Goal: Task Accomplishment & Management: Complete application form

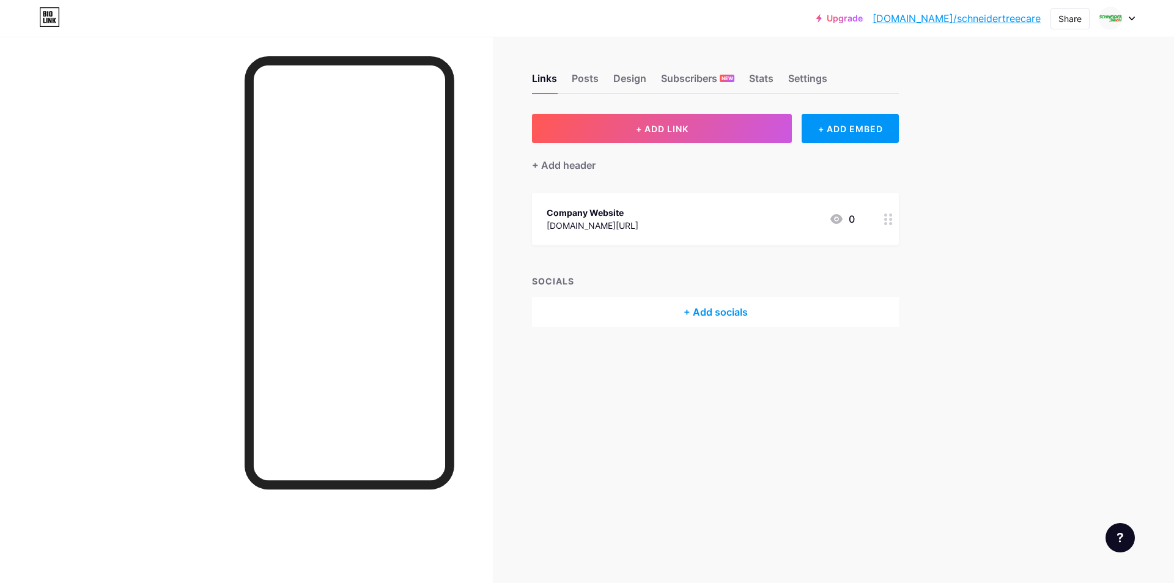
click at [1130, 17] on icon at bounding box center [1132, 18] width 5 height 3
click at [1023, 168] on li "Logout" at bounding box center [1059, 171] width 152 height 33
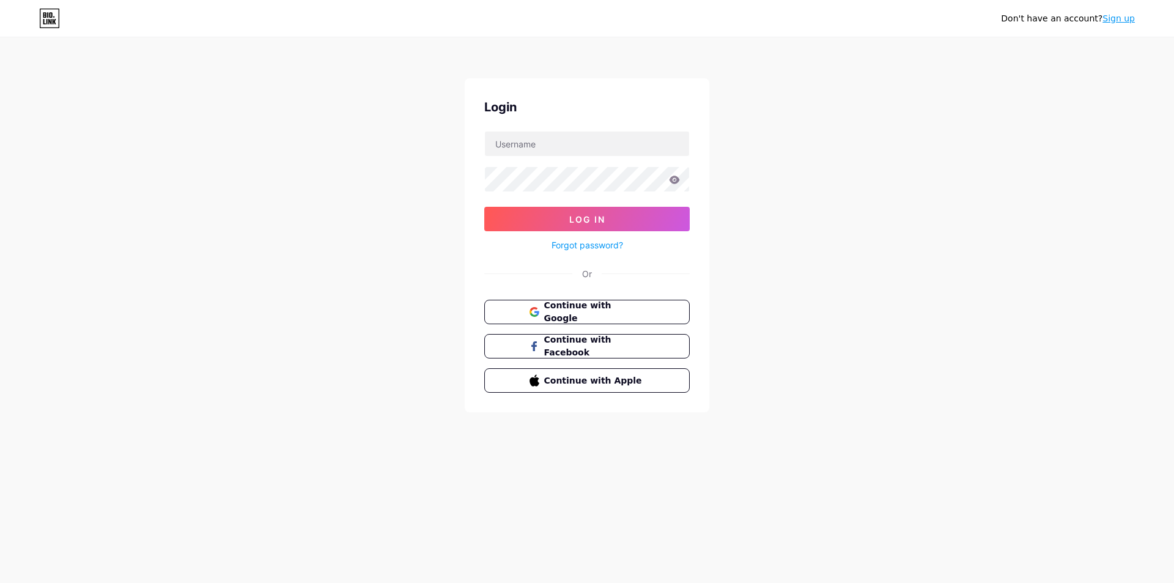
click at [1120, 20] on link "Sign up" at bounding box center [1119, 18] width 32 height 10
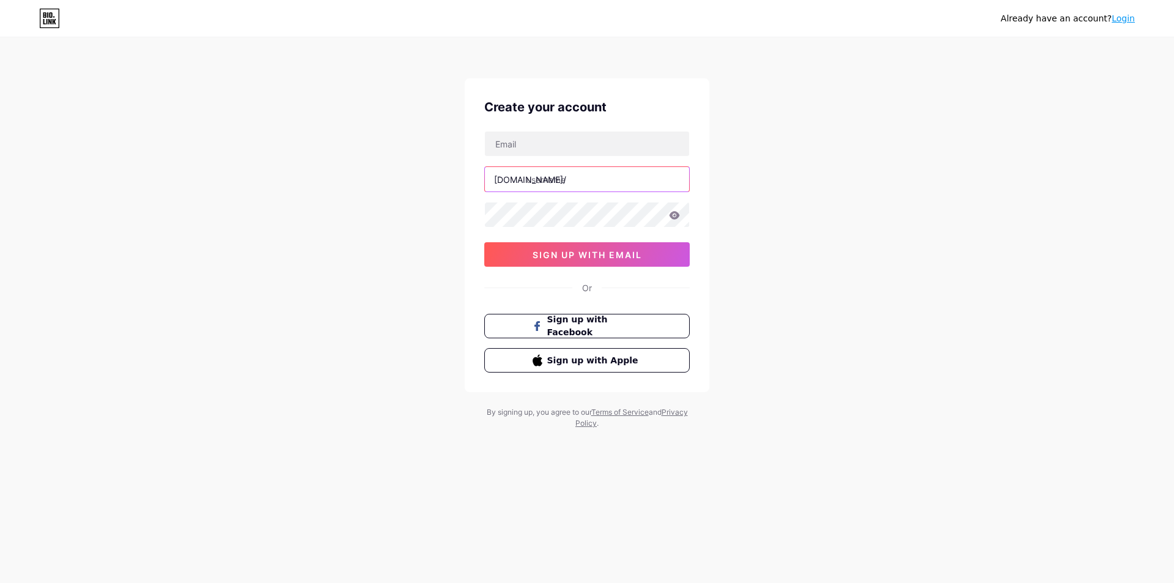
click at [561, 187] on input "text" at bounding box center [587, 179] width 204 height 24
paste input "fahrenheitca"
type input "fahrenheitca"
click at [558, 147] on input "text" at bounding box center [587, 143] width 204 height 24
paste input "[EMAIL_ADDRESS][DOMAIN_NAME]"
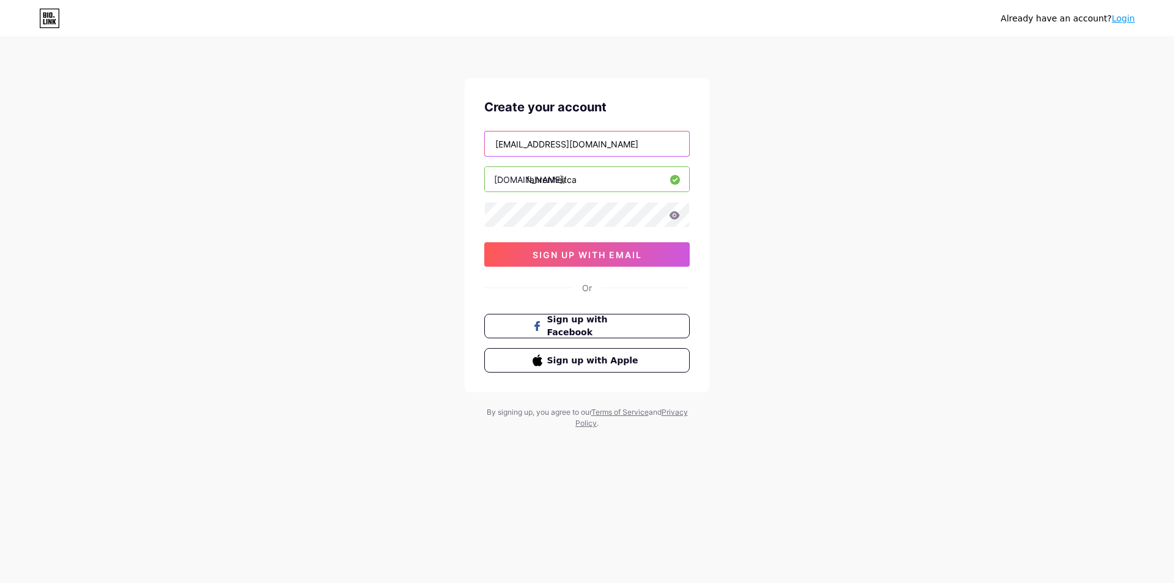
type input "[EMAIL_ADDRESS][DOMAIN_NAME]"
click at [592, 253] on span "sign up with email" at bounding box center [587, 255] width 109 height 10
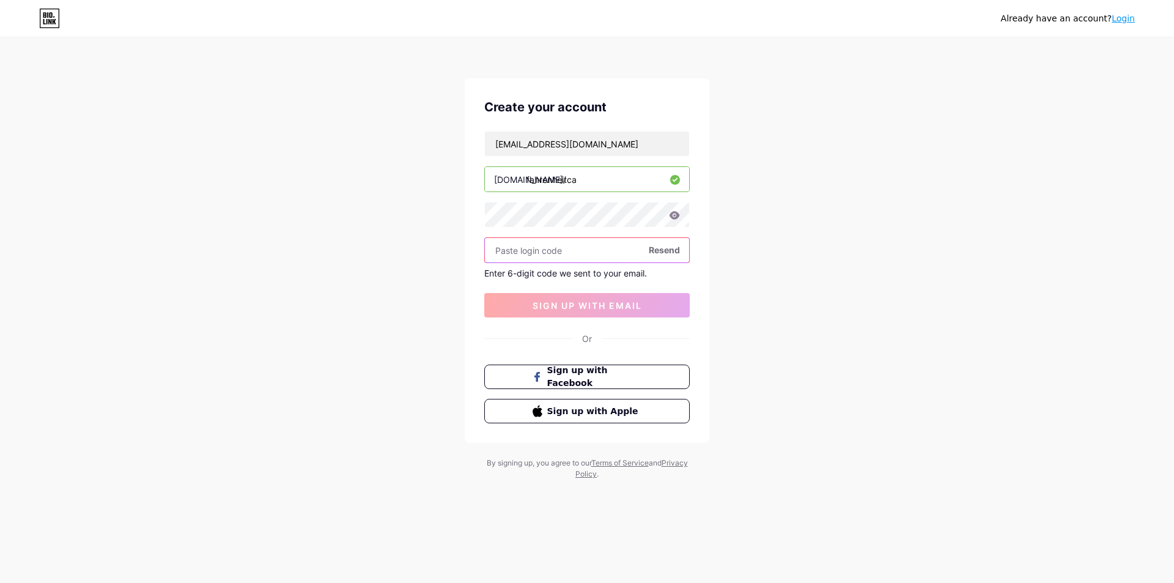
click at [558, 258] on input "text" at bounding box center [587, 250] width 204 height 24
paste input "151786"
type input "151786"
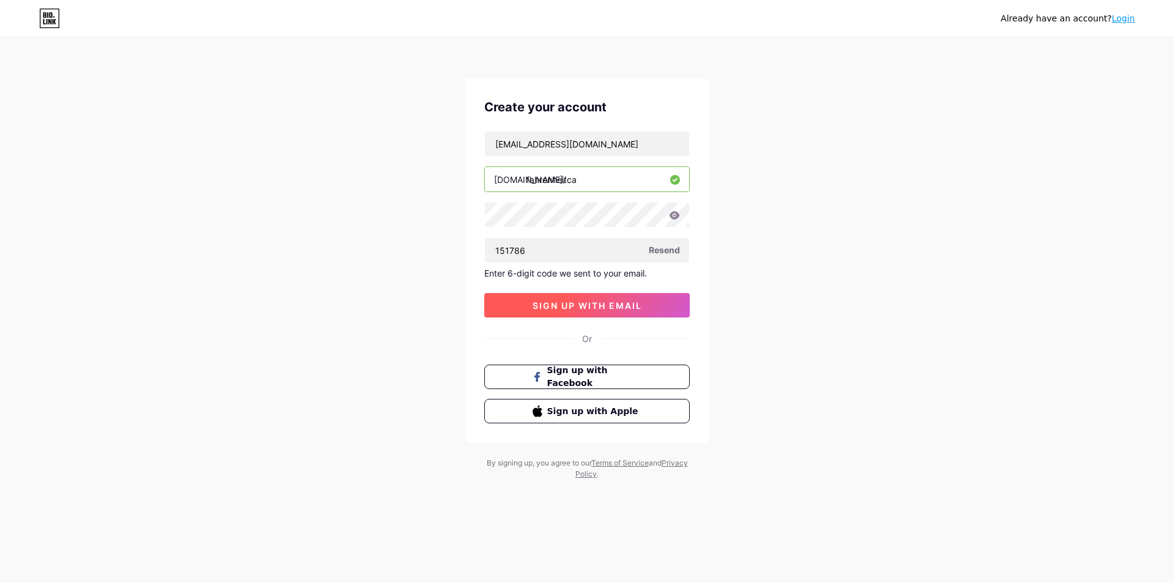
click at [601, 305] on span "sign up with email" at bounding box center [587, 305] width 109 height 10
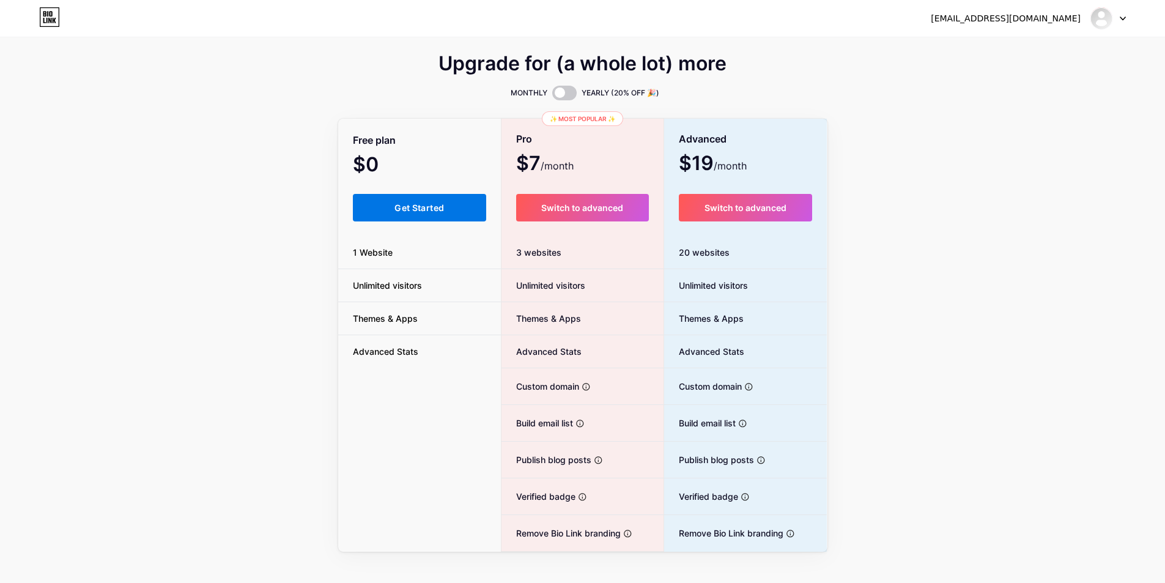
click at [431, 207] on span "Get Started" at bounding box center [419, 207] width 50 height 10
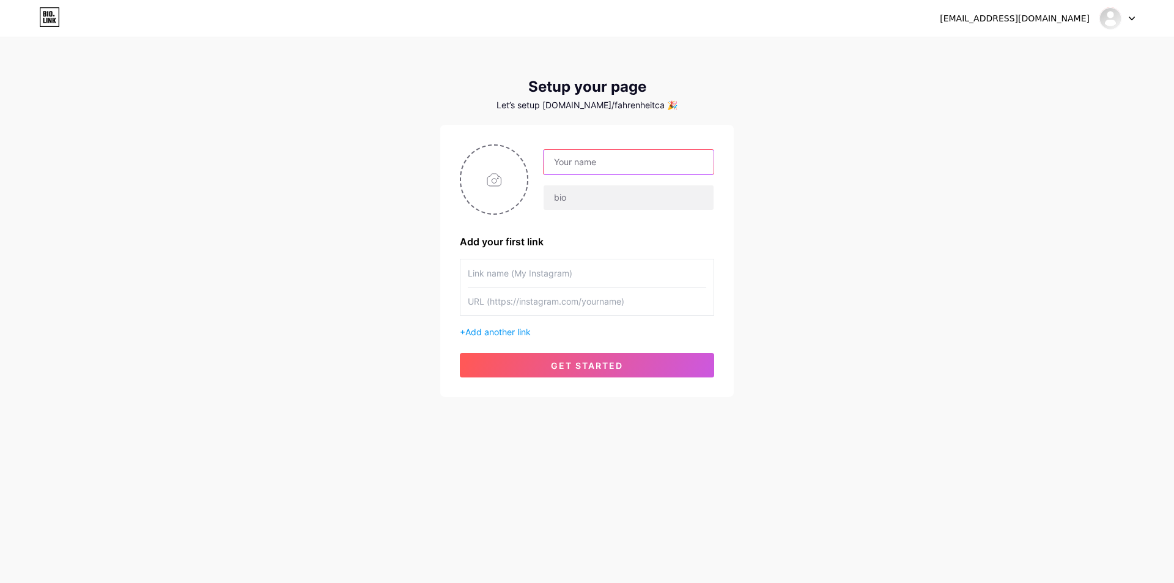
click at [569, 161] on input "text" at bounding box center [629, 162] width 170 height 24
paste input "Fahrenheit Heating and Cooling Inc."
type input "Fahrenheit Heating and Cooling Inc."
click at [500, 181] on input "file" at bounding box center [494, 180] width 66 height 68
type input "C:\fakepath\Fast (6).png"
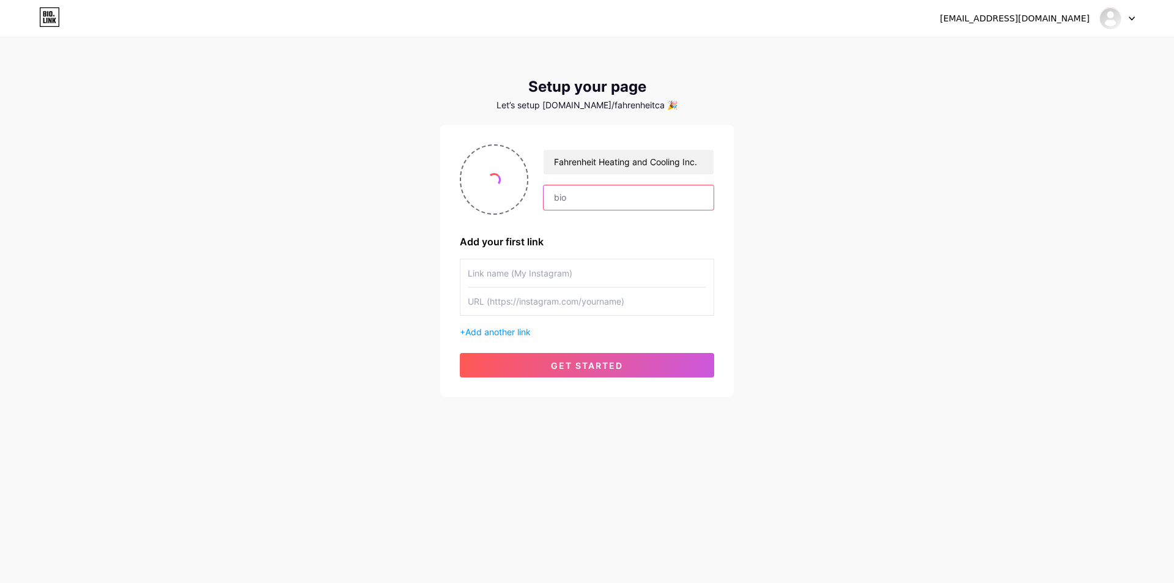
click at [579, 201] on input "text" at bounding box center [629, 197] width 170 height 24
paste input "Contact Us: Phone : [PHONE_NUMBER] Address: [STREET_ADDRESS]"
click at [552, 195] on input "Contact Us: Phone : [PHONE_NUMBER] Address: [STREET_ADDRESS]" at bounding box center [629, 197] width 170 height 24
paste input "Navigating Seasonal HVAC Repair Needs with Fahrenheit Heating and Cooling Inc."
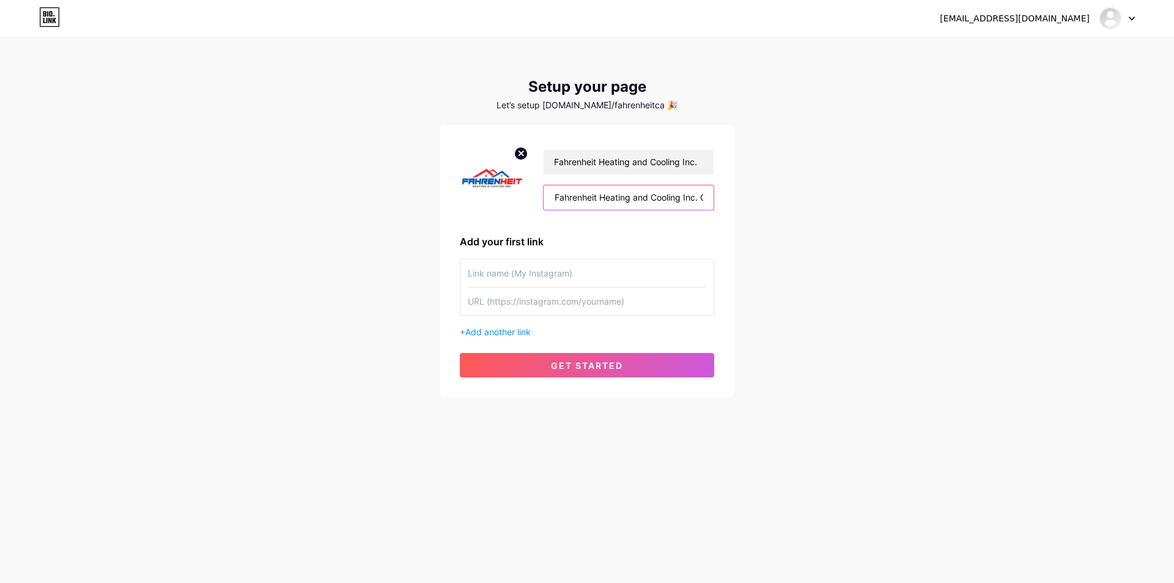
type input "Navigating Seasonal HVAC Repair Needs with Fahrenheit Heating and Cooling Inc. …"
click at [543, 280] on input "text" at bounding box center [587, 273] width 238 height 28
click at [506, 303] on input "text" at bounding box center [587, 301] width 238 height 28
paste input "[URL][DOMAIN_NAME]"
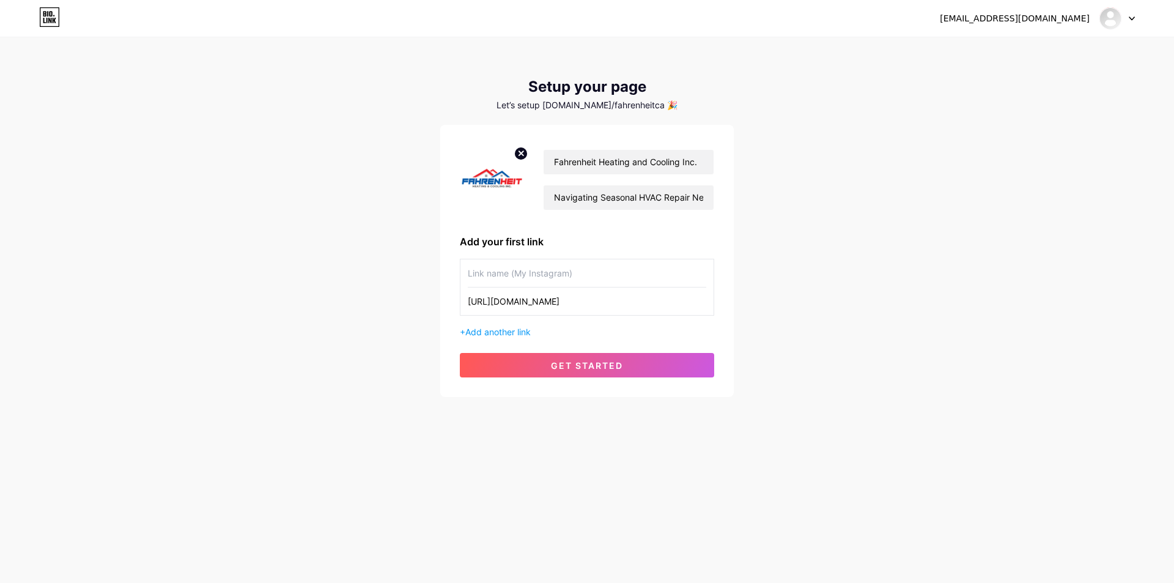
type input "[URL][DOMAIN_NAME]"
click at [521, 279] on input "text" at bounding box center [587, 273] width 238 height 28
type input "Company Website"
click at [619, 361] on span "get started" at bounding box center [587, 365] width 72 height 10
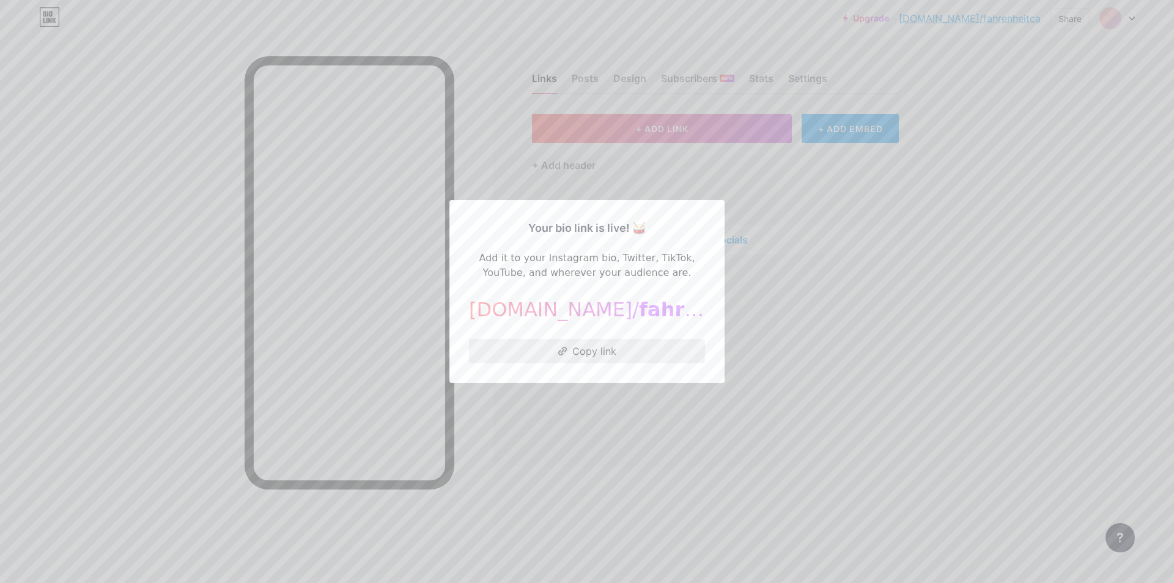
click at [593, 348] on button "Copy link" at bounding box center [587, 351] width 236 height 24
